Goal: Task Accomplishment & Management: Manage account settings

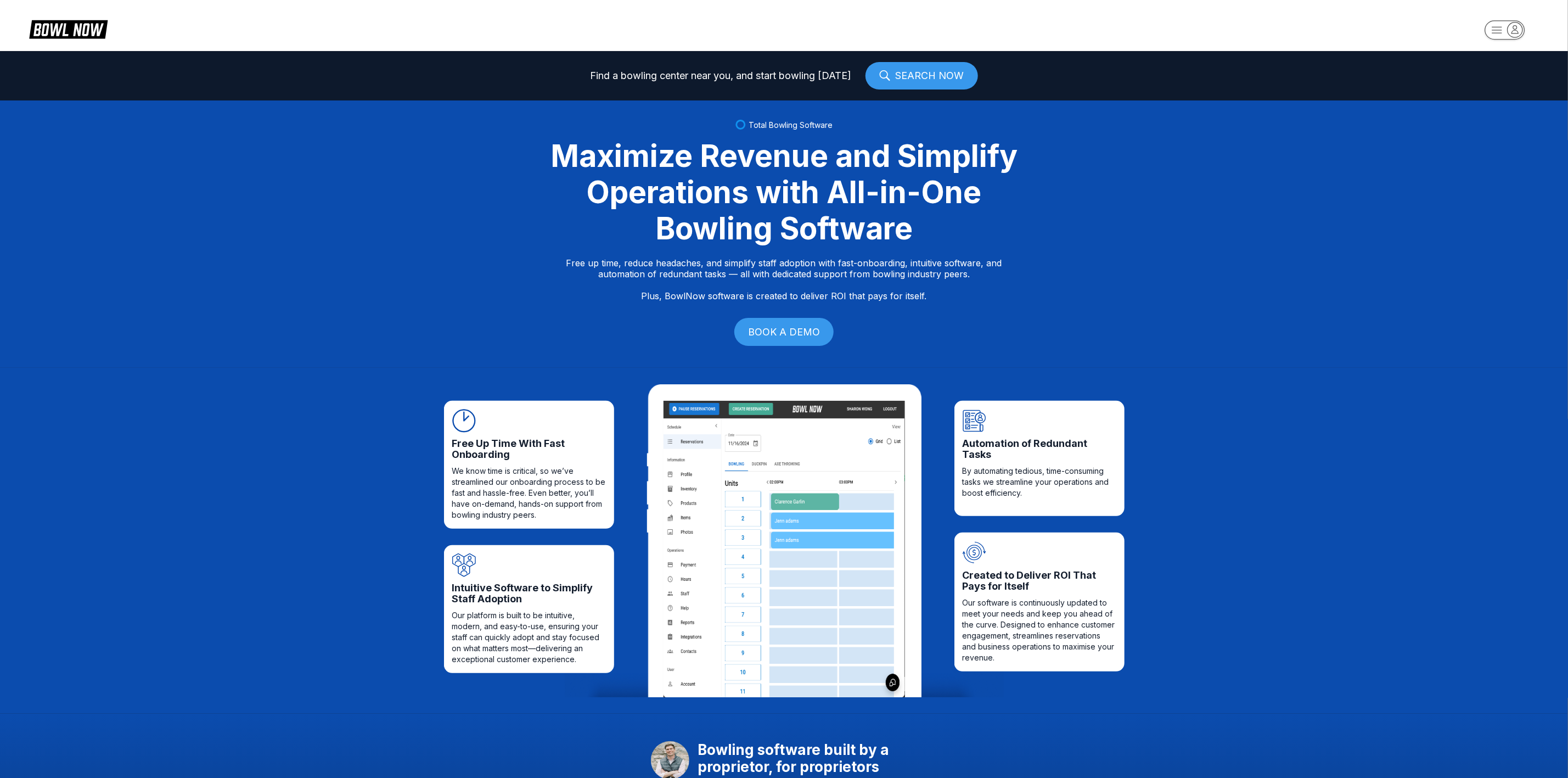
click at [1507, 30] on rect "button" at bounding box center [1504, 29] width 40 height 19
click at [1503, 110] on div "Business Console" at bounding box center [1505, 105] width 78 height 19
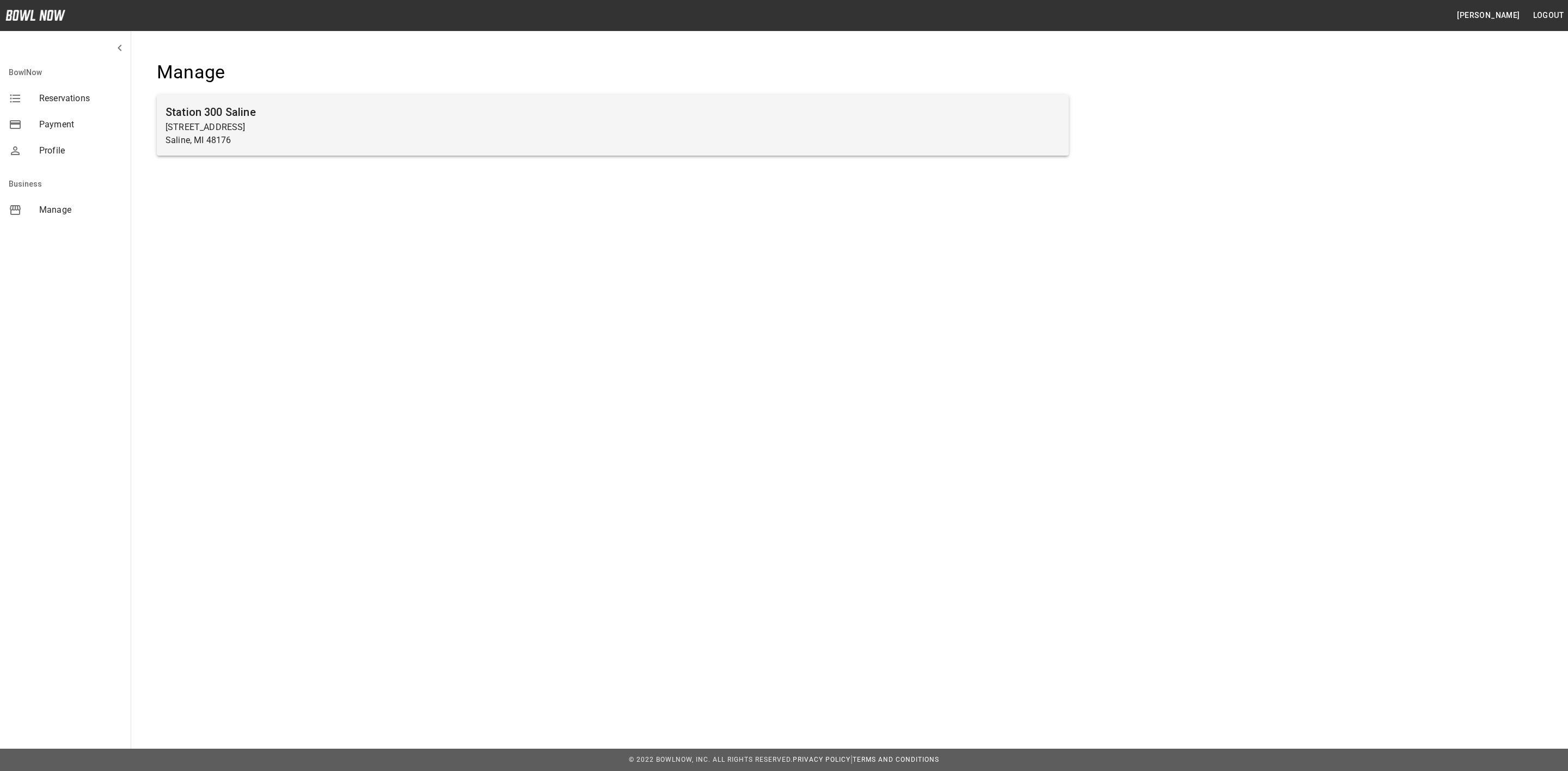
click at [510, 135] on p "Saline, MI 48176" at bounding box center [613, 140] width 894 height 13
drag, startPoint x: 510, startPoint y: 135, endPoint x: 504, endPoint y: 133, distance: 6.3
click at [504, 133] on div "Station [GEOGRAPHIC_DATA][STREET_ADDRESS]" at bounding box center [613, 125] width 912 height 61
click at [504, 133] on p "[STREET_ADDRESS]" at bounding box center [613, 127] width 894 height 13
click at [469, 136] on p "Saline, MI 48176" at bounding box center [613, 140] width 894 height 13
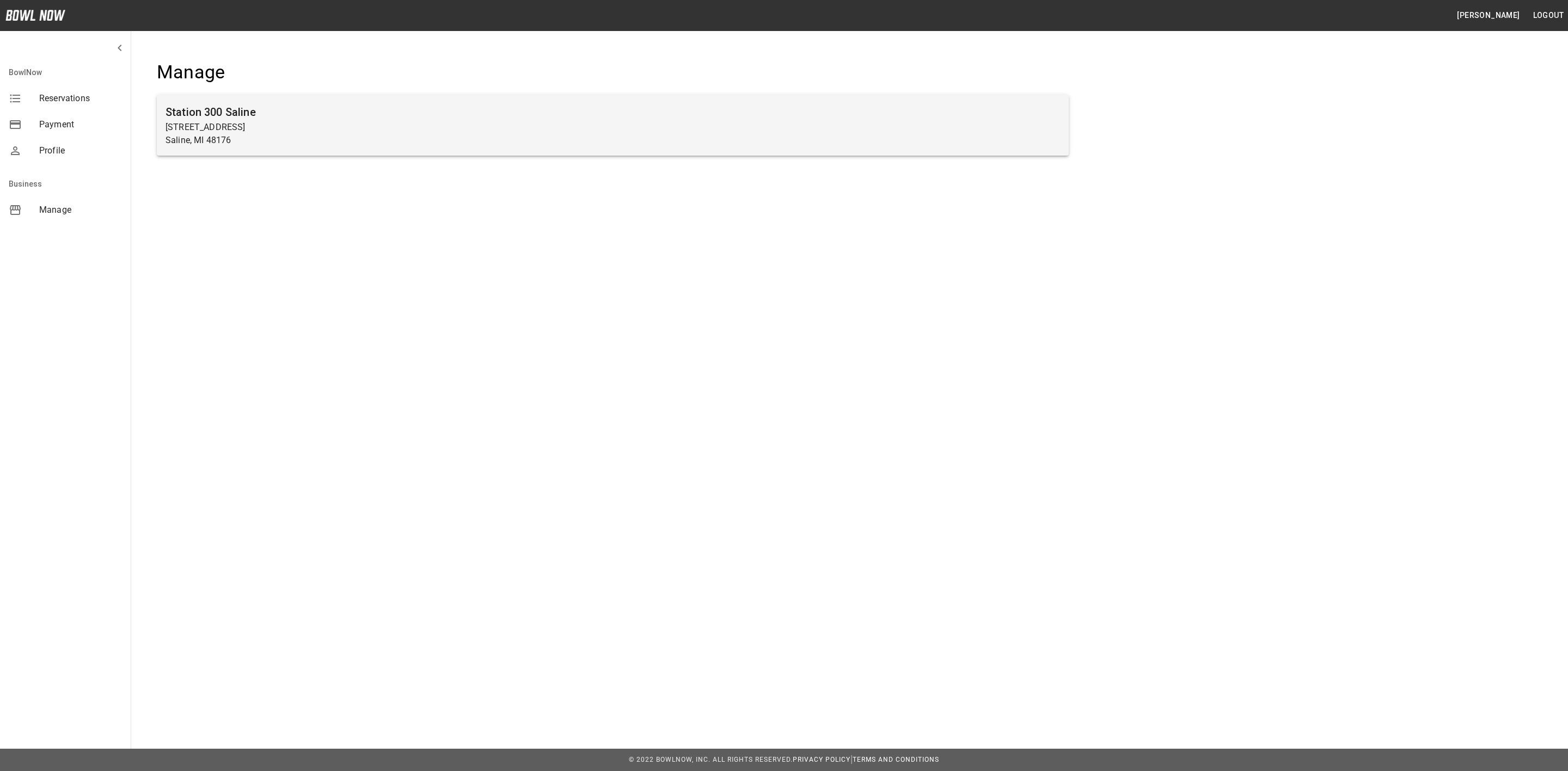
click at [234, 149] on div "Station 300 Saline 830 Woodland Dr E Saline, MI 48176" at bounding box center [613, 125] width 912 height 61
click at [241, 126] on p "830 Woodland Dr E" at bounding box center [613, 127] width 894 height 13
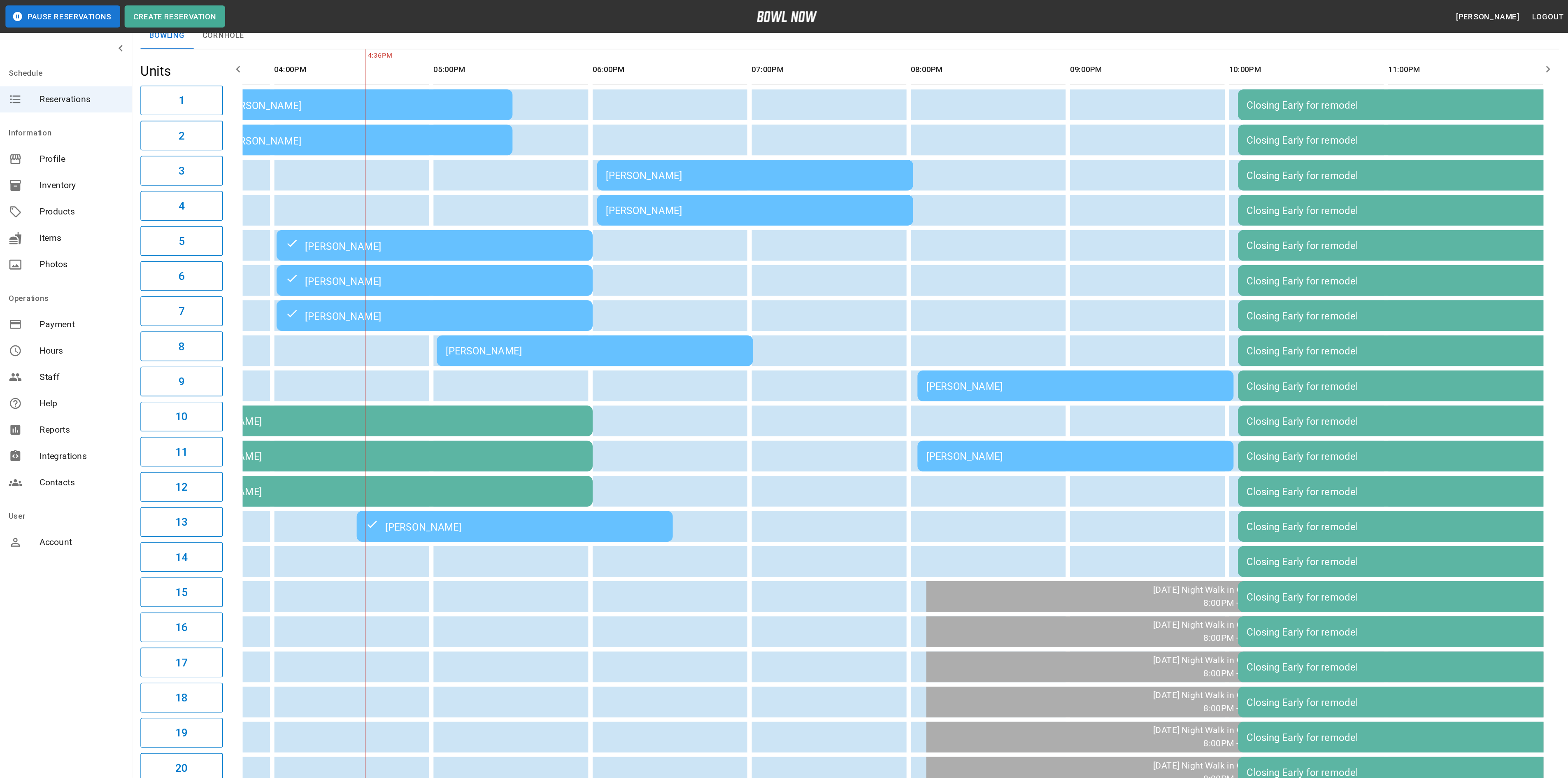
scroll to position [0, 77]
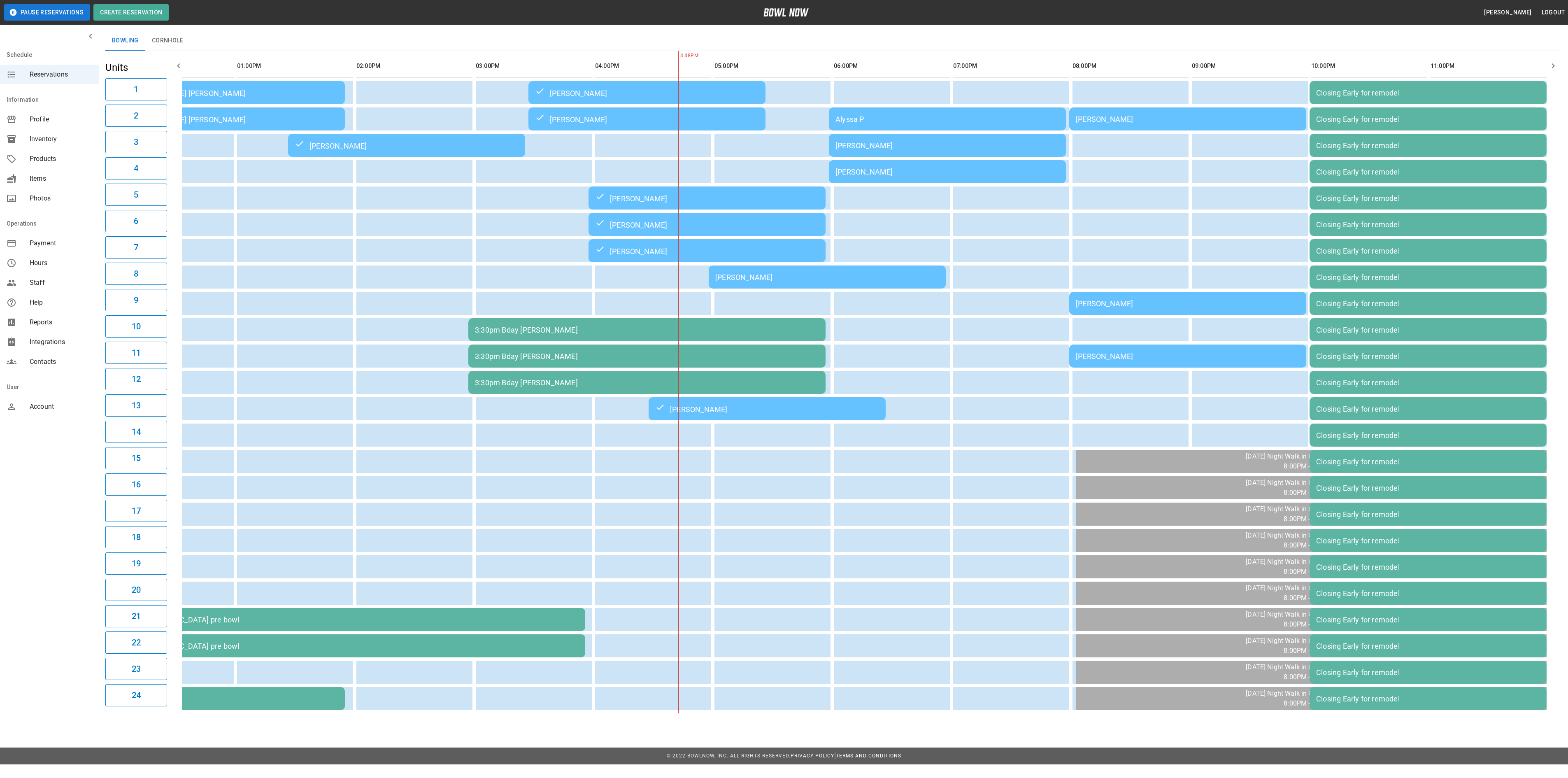
click at [864, 115] on div "Alyssa P" at bounding box center [947, 119] width 224 height 9
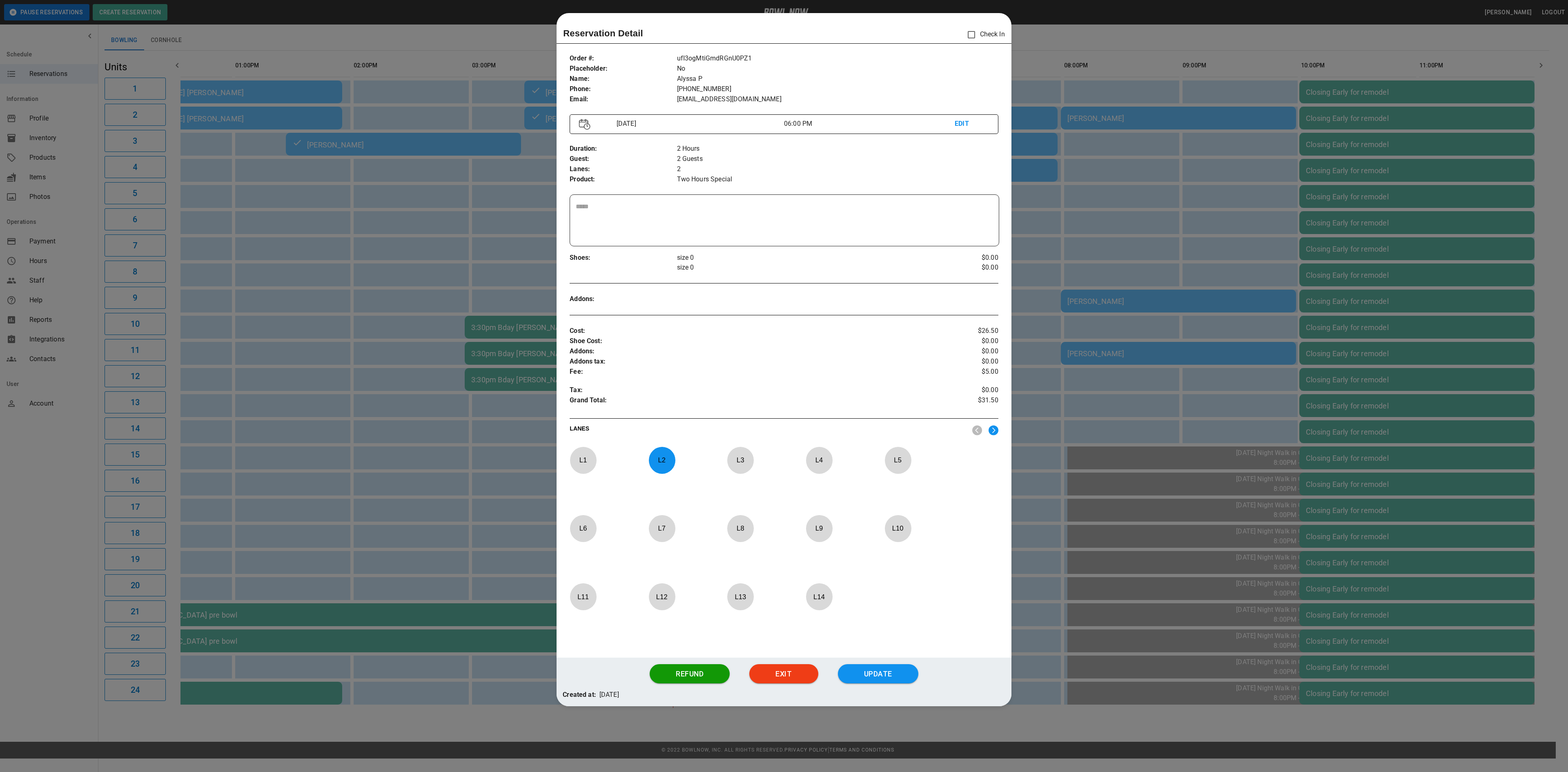
click at [658, 463] on p "L 2" at bounding box center [662, 460] width 27 height 20
click at [992, 433] on img at bounding box center [993, 430] width 10 height 10
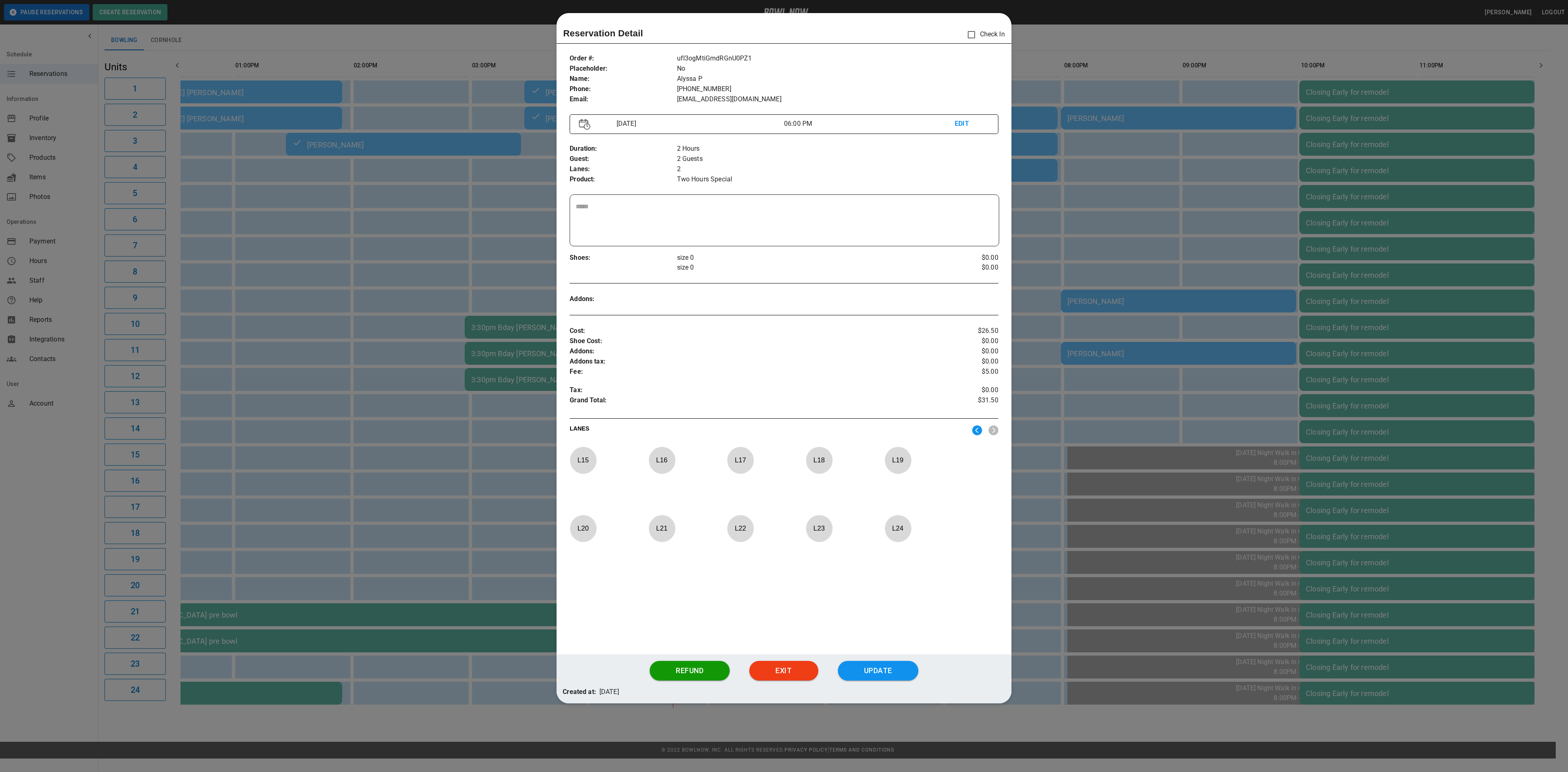
click at [657, 535] on p "L 21" at bounding box center [662, 529] width 27 height 20
click at [878, 578] on button "Update" at bounding box center [878, 670] width 81 height 20
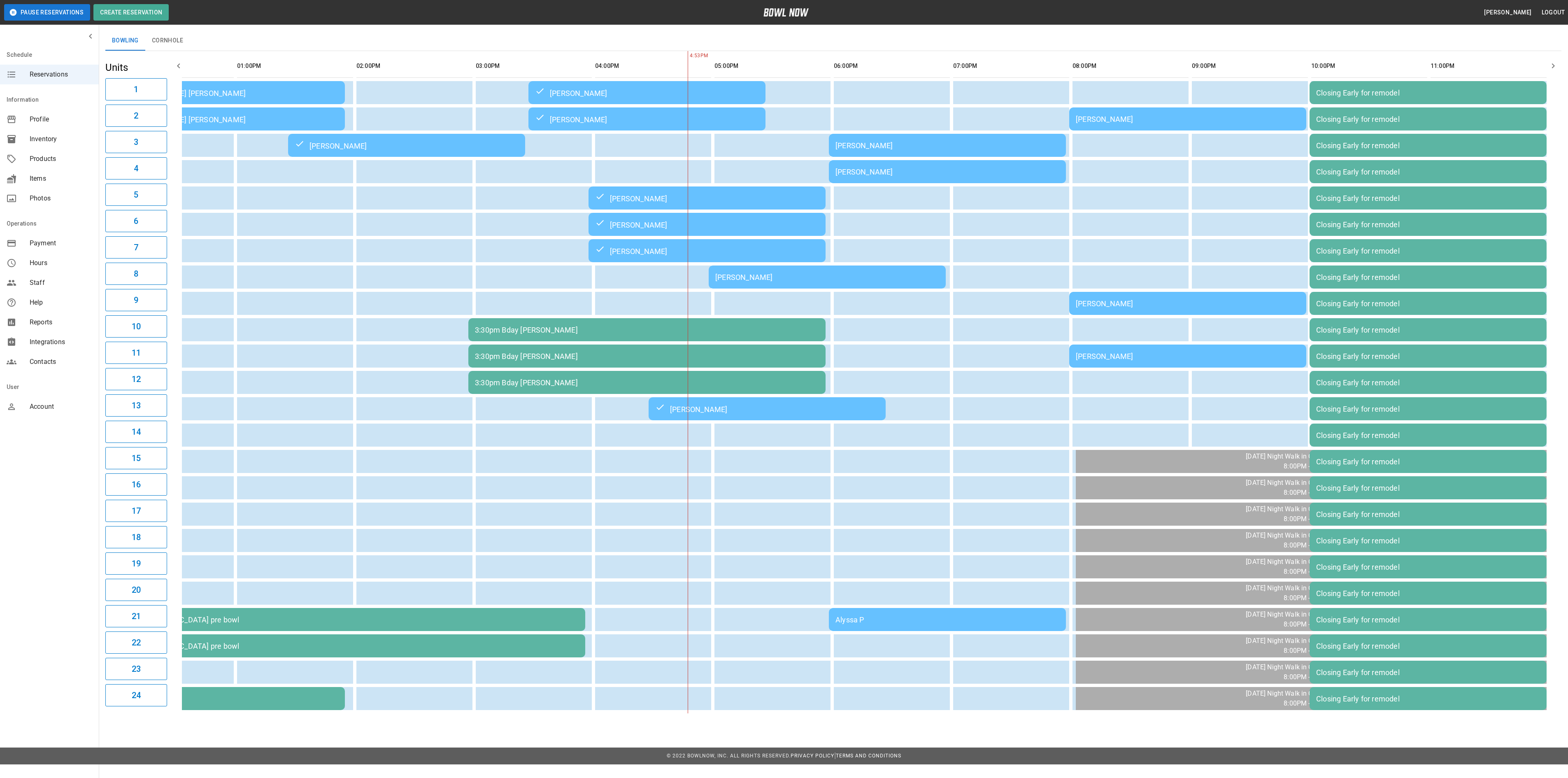
scroll to position [0, 65]
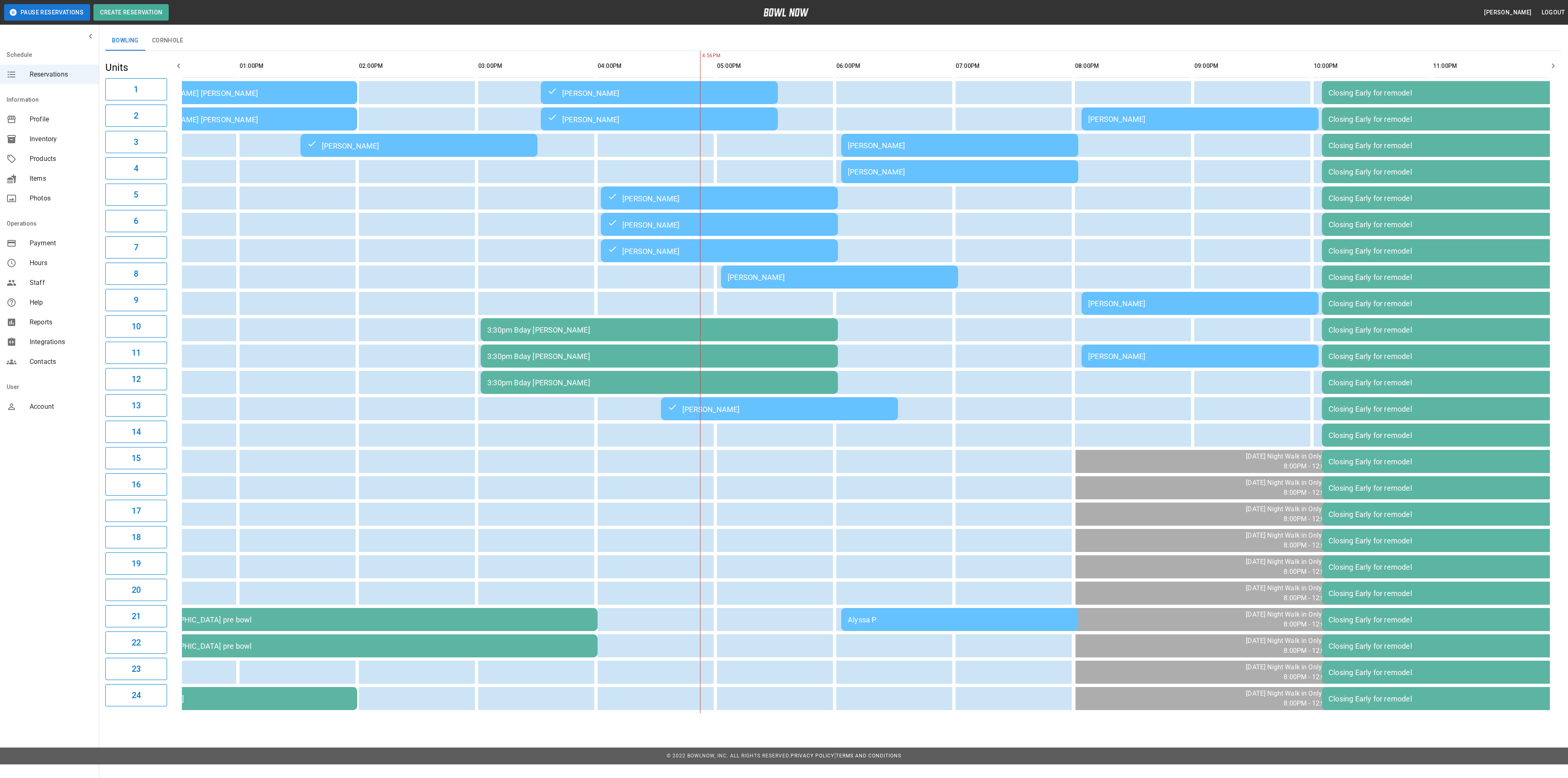
click at [1139, 124] on td "Danielle Terek" at bounding box center [1200, 119] width 237 height 23
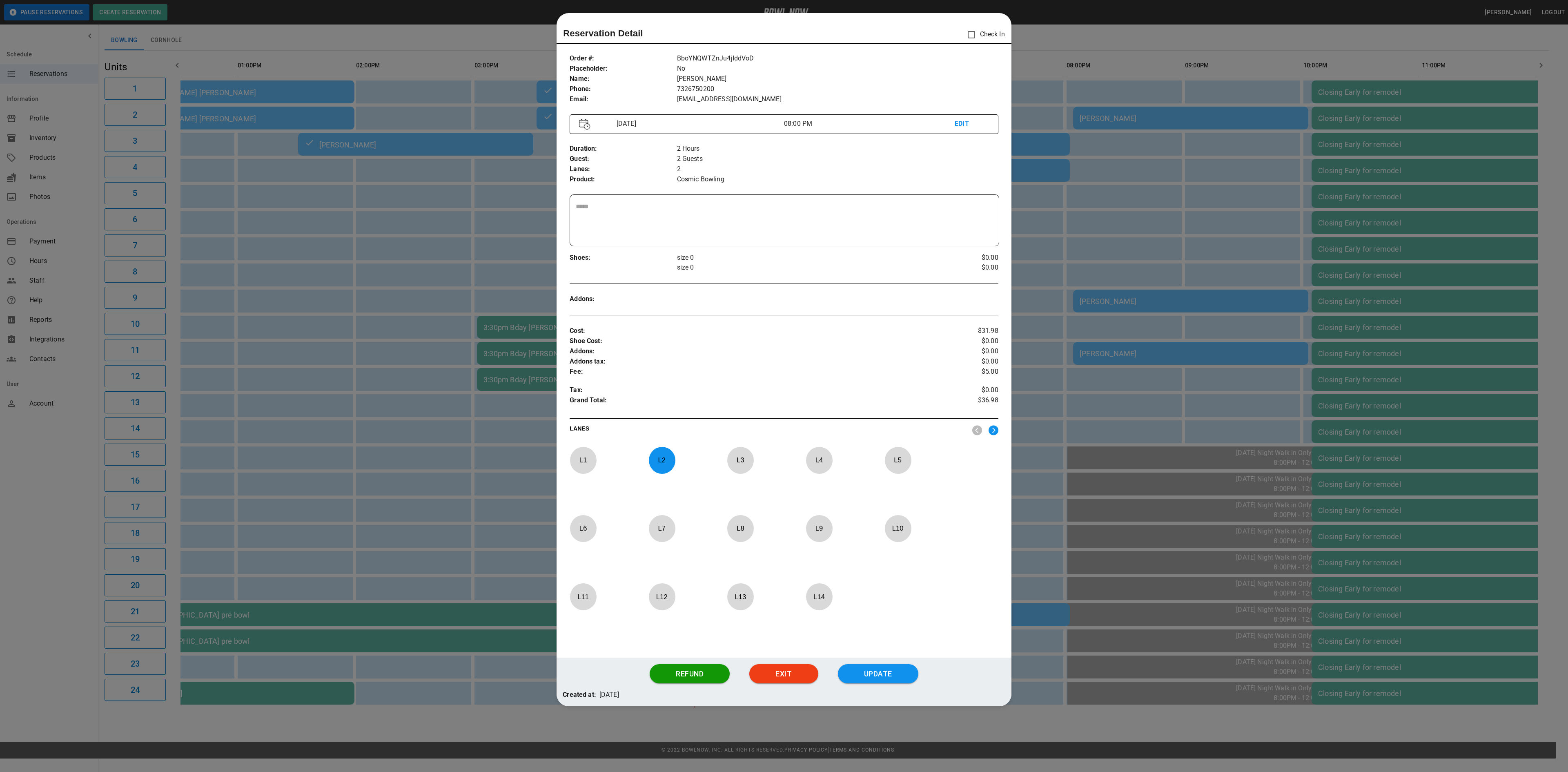
click at [1100, 67] on div at bounding box center [784, 386] width 1568 height 772
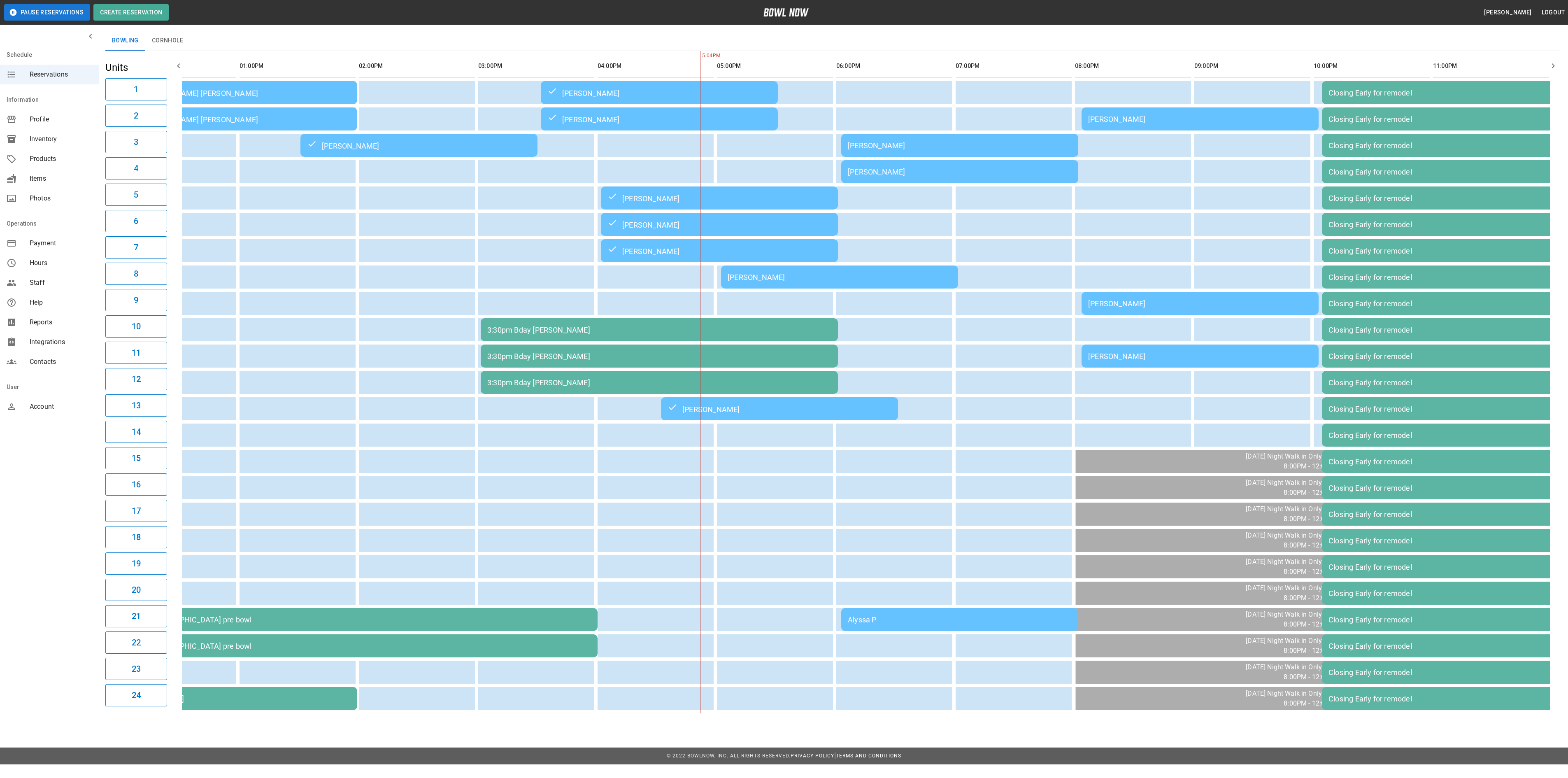
scroll to position [0, 45]
